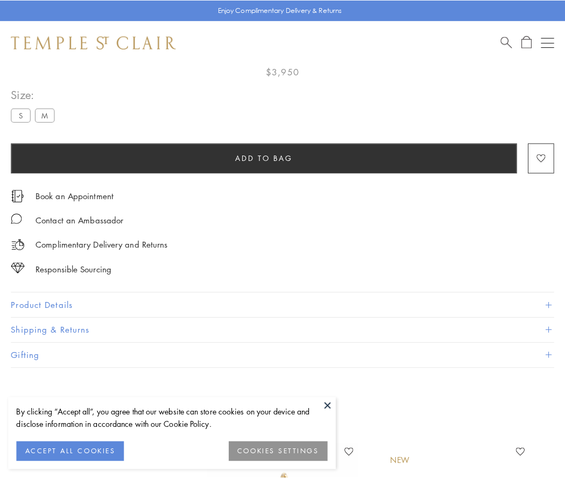
scroll to position [64, 0]
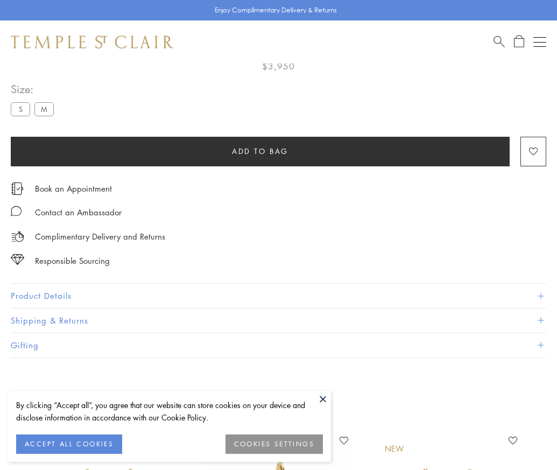
click at [260, 151] on span "Add to bag" at bounding box center [260, 151] width 57 height 12
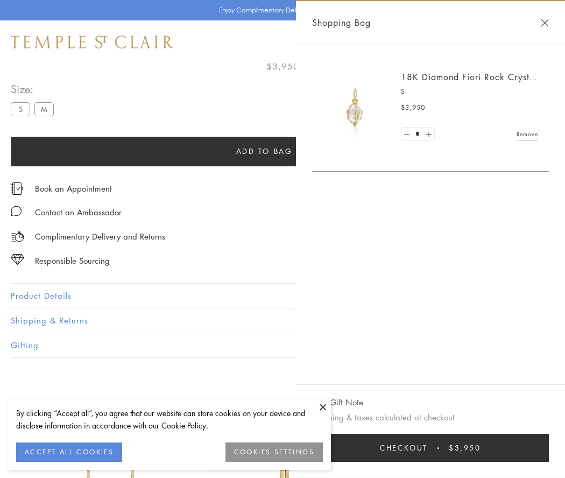
click at [431, 448] on button "Checkout $3,950" at bounding box center [430, 448] width 237 height 28
